Goal: Task Accomplishment & Management: Complete application form

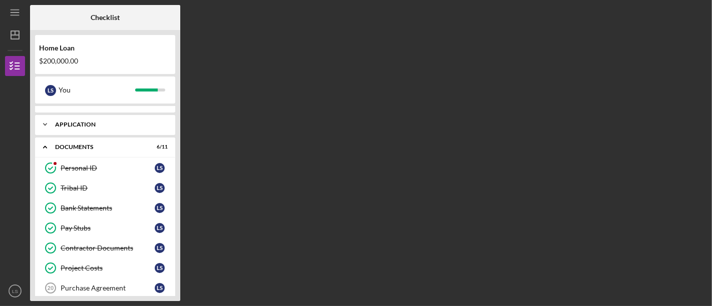
scroll to position [56, 0]
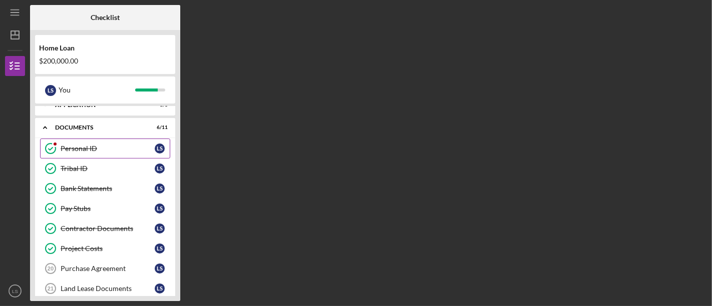
click at [127, 146] on div "Personal ID" at bounding box center [108, 149] width 94 height 8
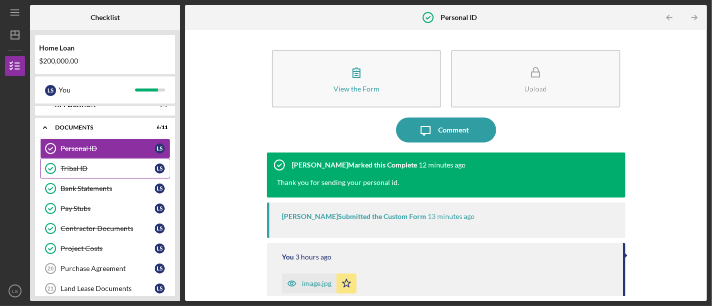
click at [104, 166] on div "Tribal ID" at bounding box center [108, 169] width 94 height 8
